Goal: Task Accomplishment & Management: Manage account settings

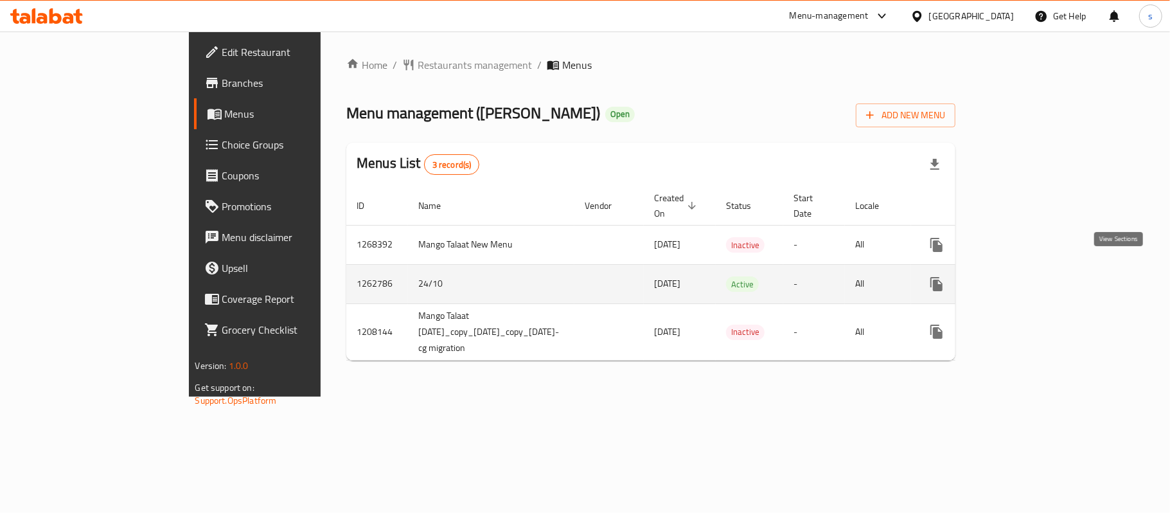
click at [1037, 278] on icon "enhanced table" at bounding box center [1029, 283] width 15 height 15
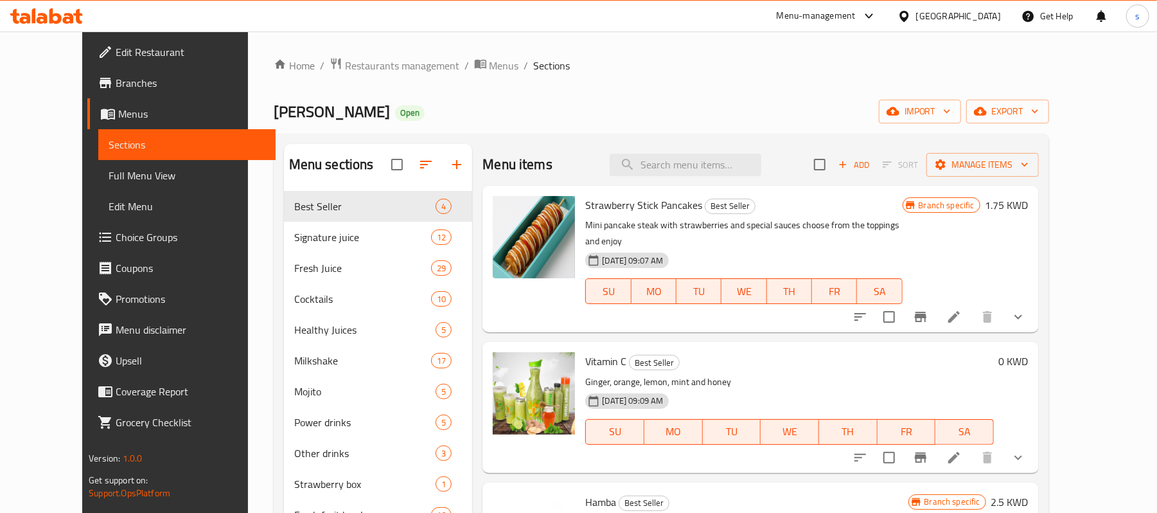
click at [116, 245] on span "Choice Groups" at bounding box center [191, 236] width 150 height 15
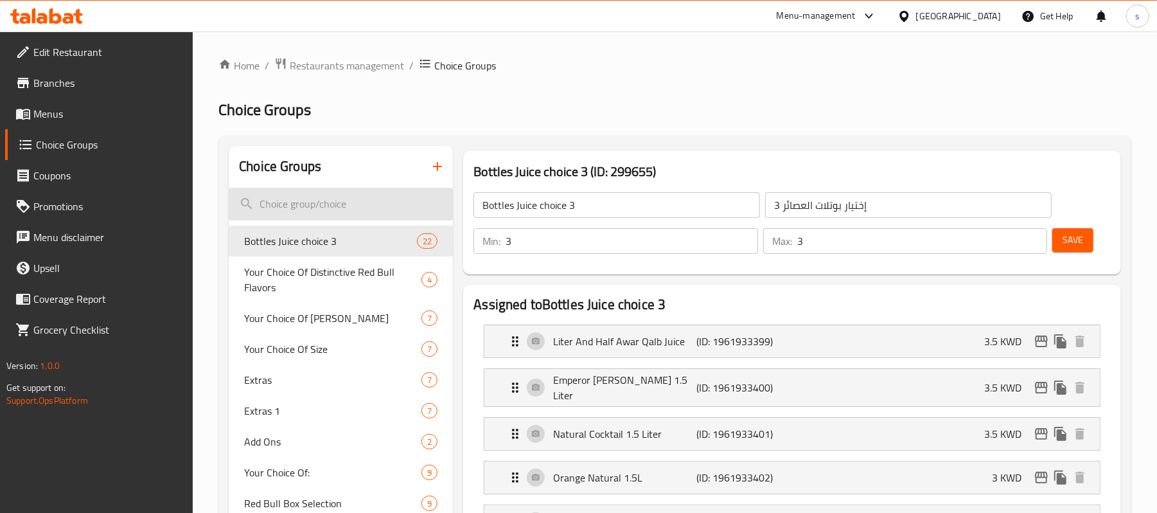
click at [292, 204] on input "search" at bounding box center [341, 204] width 224 height 33
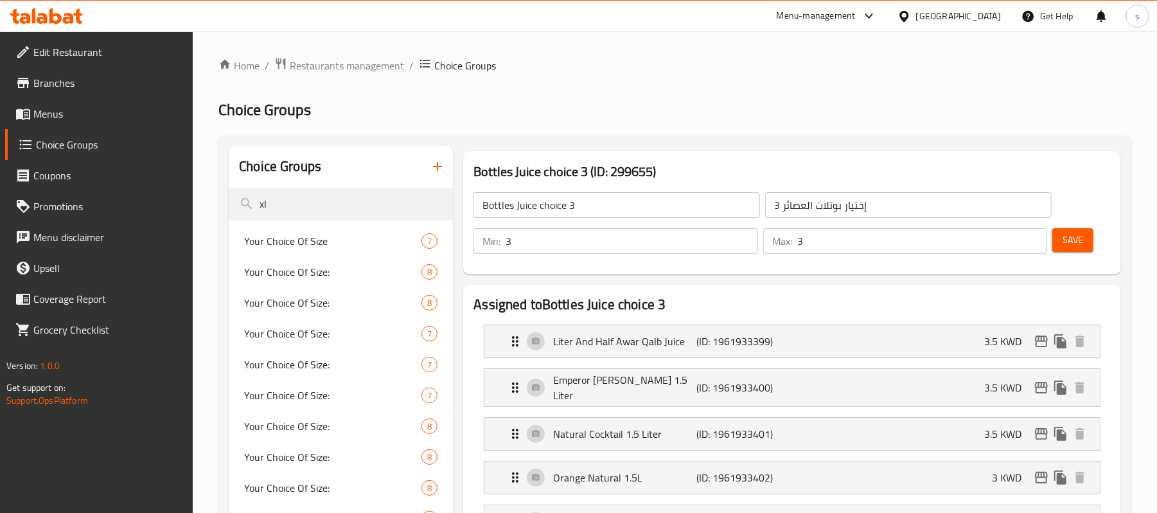
type input "x"
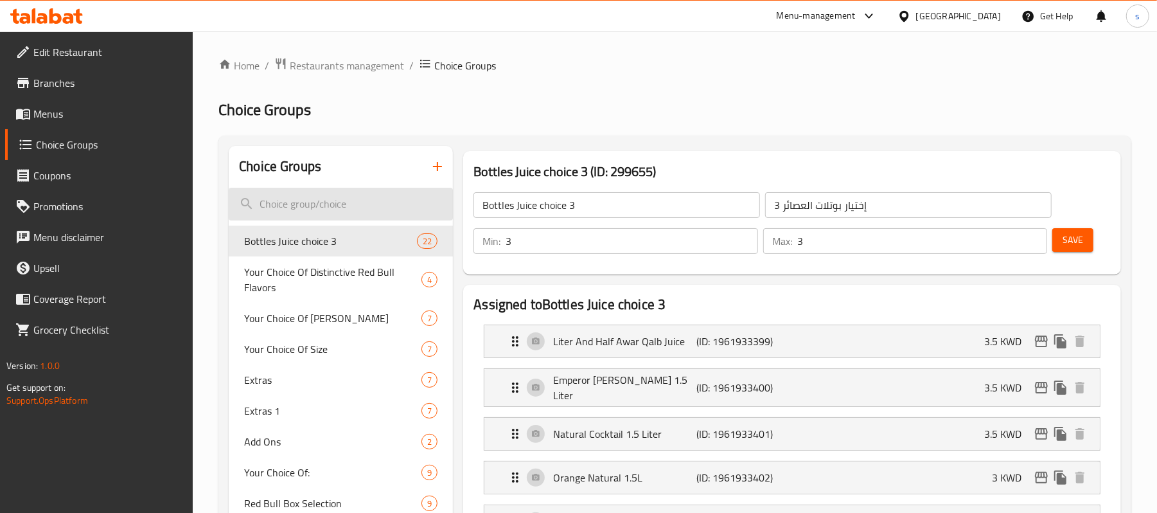
click at [312, 215] on input "search" at bounding box center [341, 204] width 224 height 33
paste input "Extras"
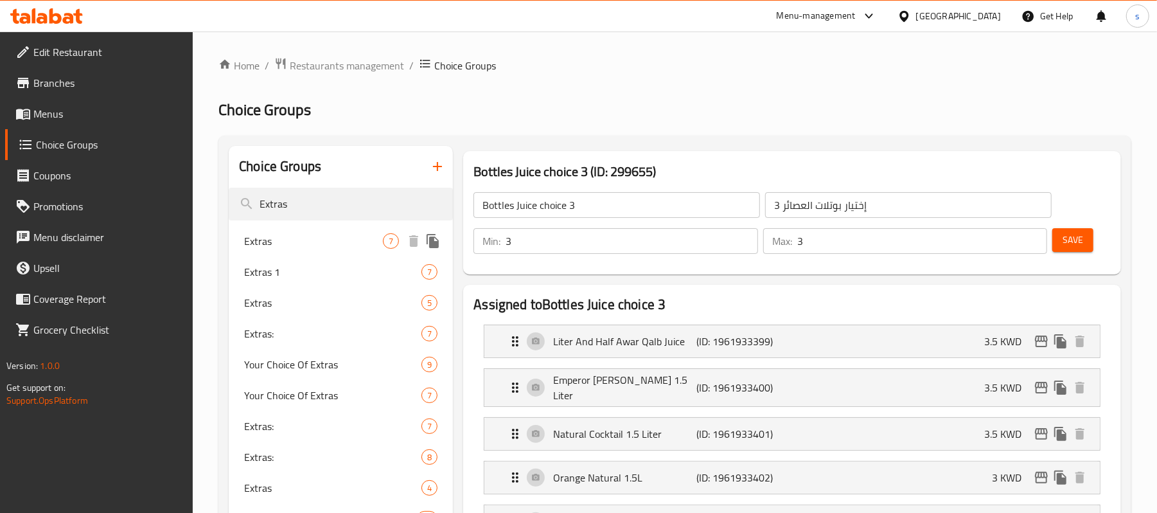
type input "Extras"
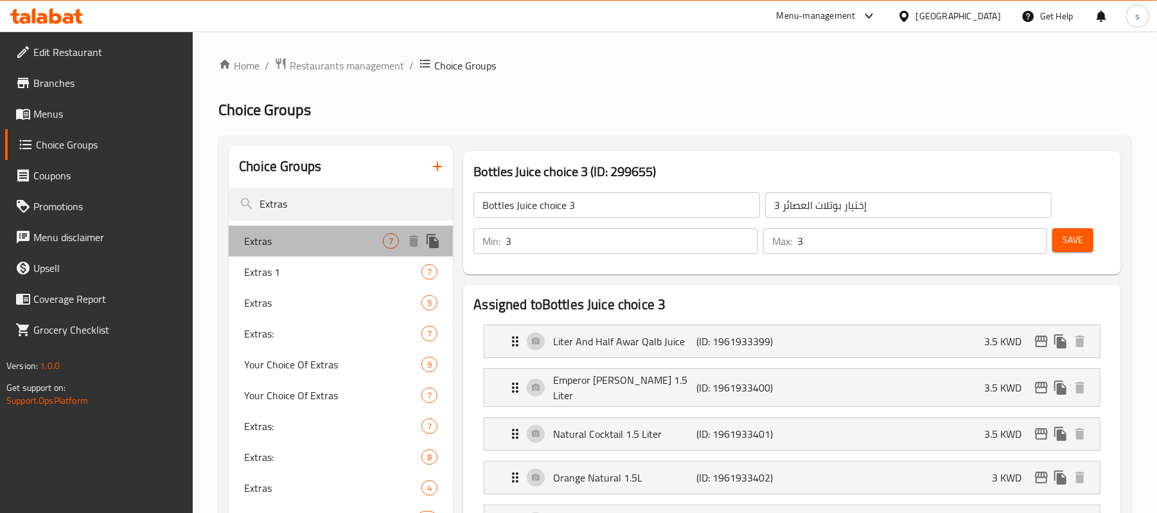
click at [342, 240] on span "Extras" at bounding box center [313, 240] width 139 height 15
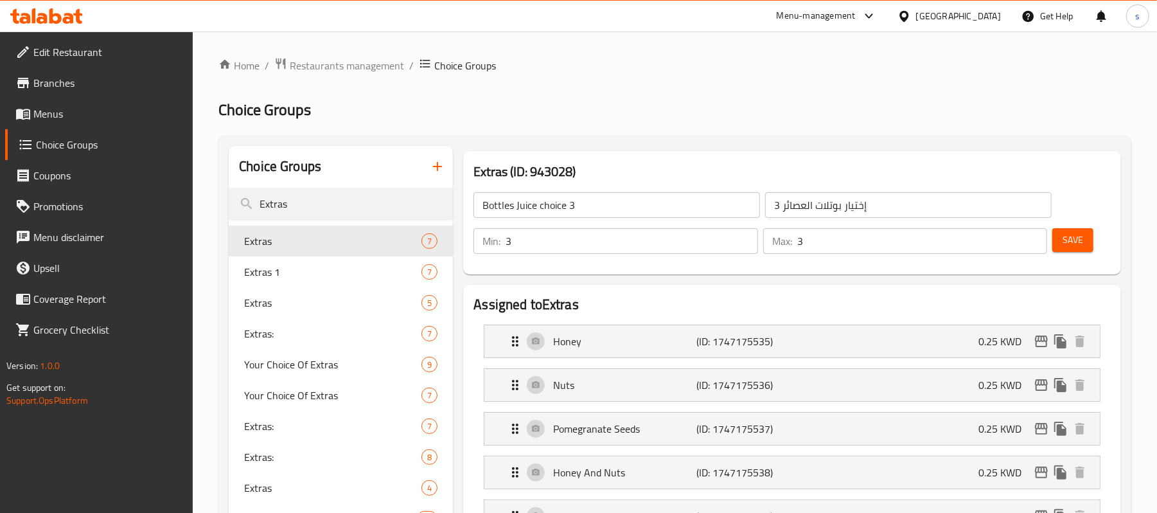
type input "Extras"
type input "إضافات"
type input "0"
type input "7"
